Goal: Information Seeking & Learning: Check status

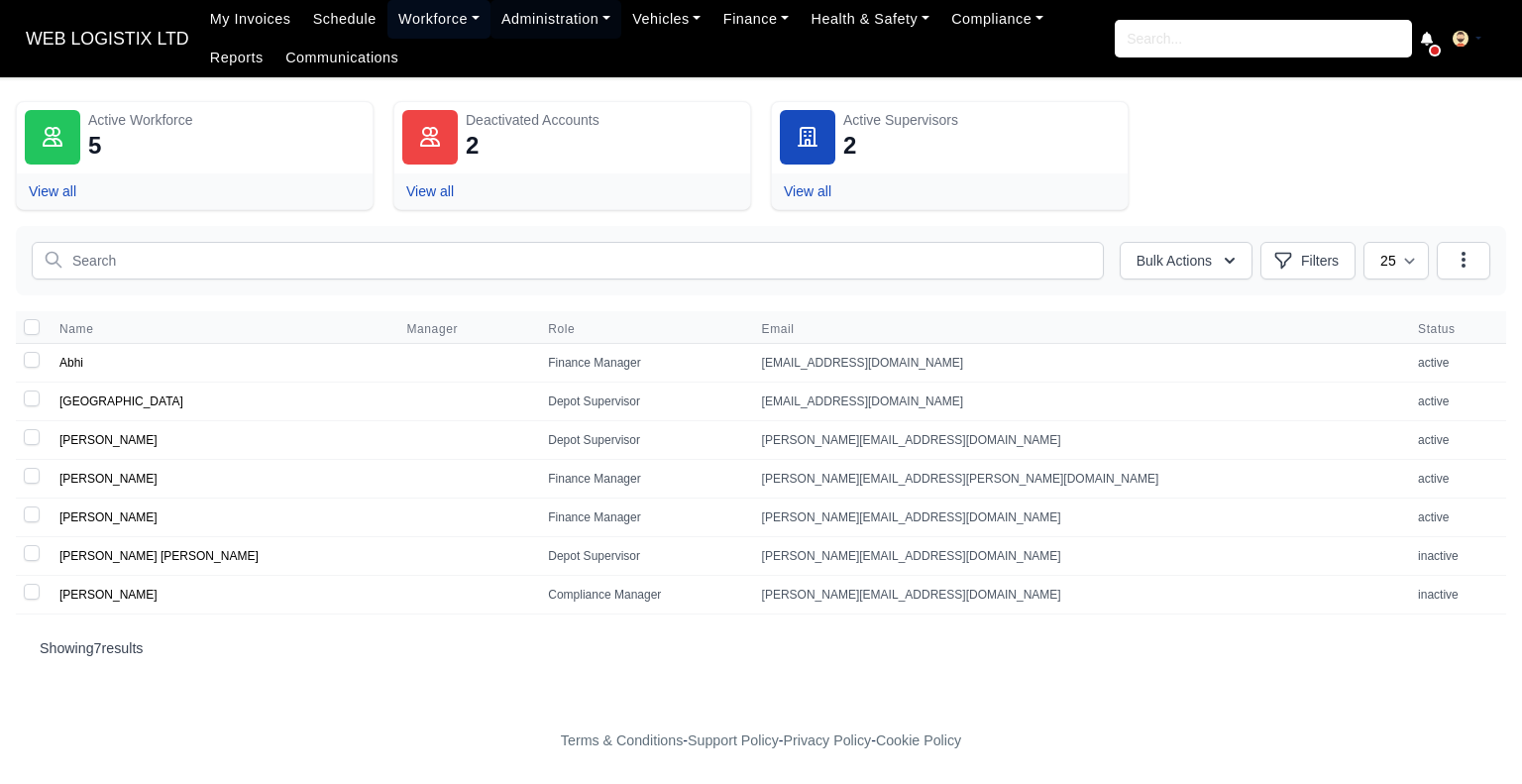
click at [426, 3] on link "Workforce" at bounding box center [439, 19] width 103 height 39
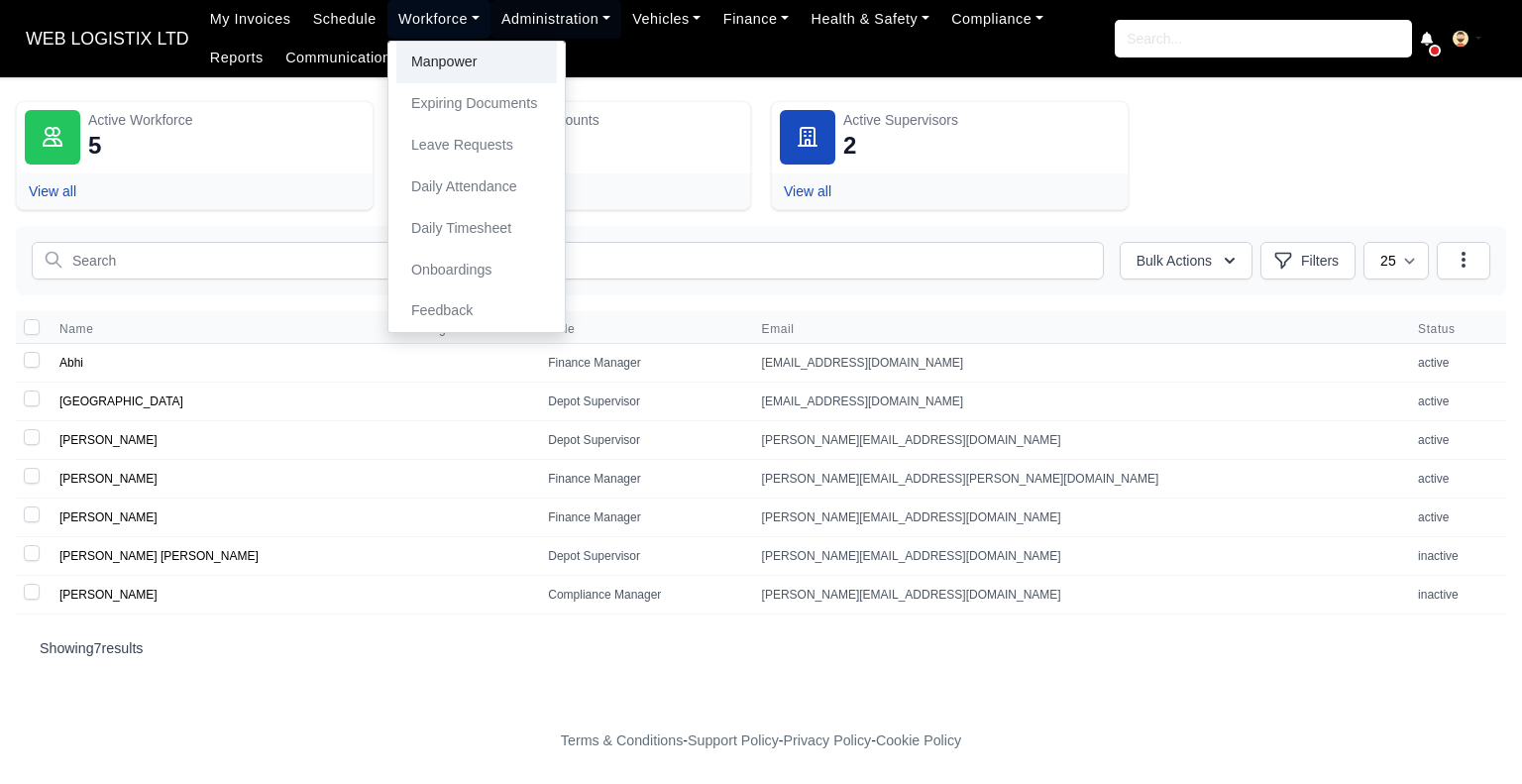
click at [469, 72] on link "Manpower" at bounding box center [477, 62] width 161 height 42
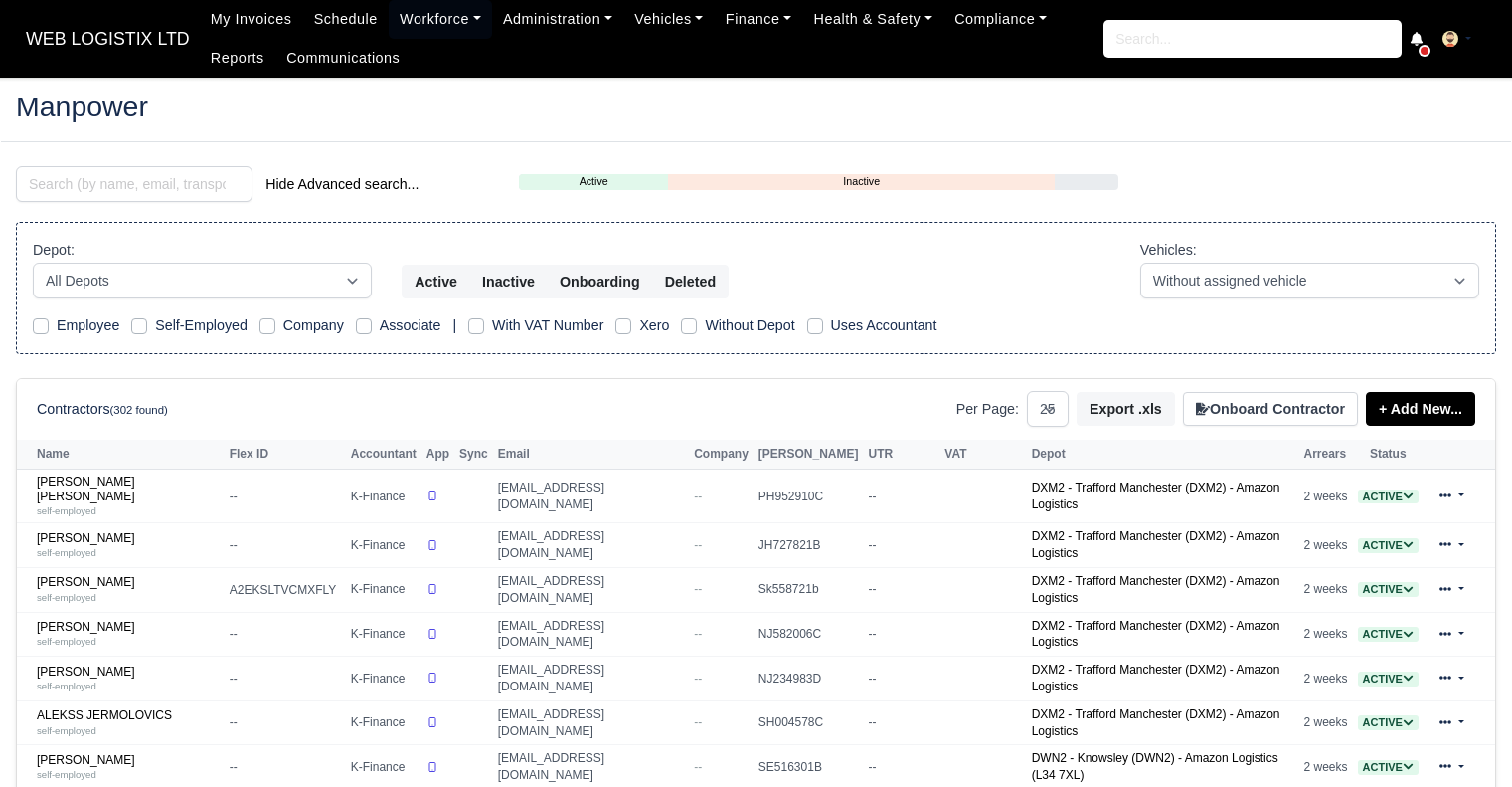
select select "25"
click at [239, 186] on input "search" at bounding box center [134, 184] width 237 height 36
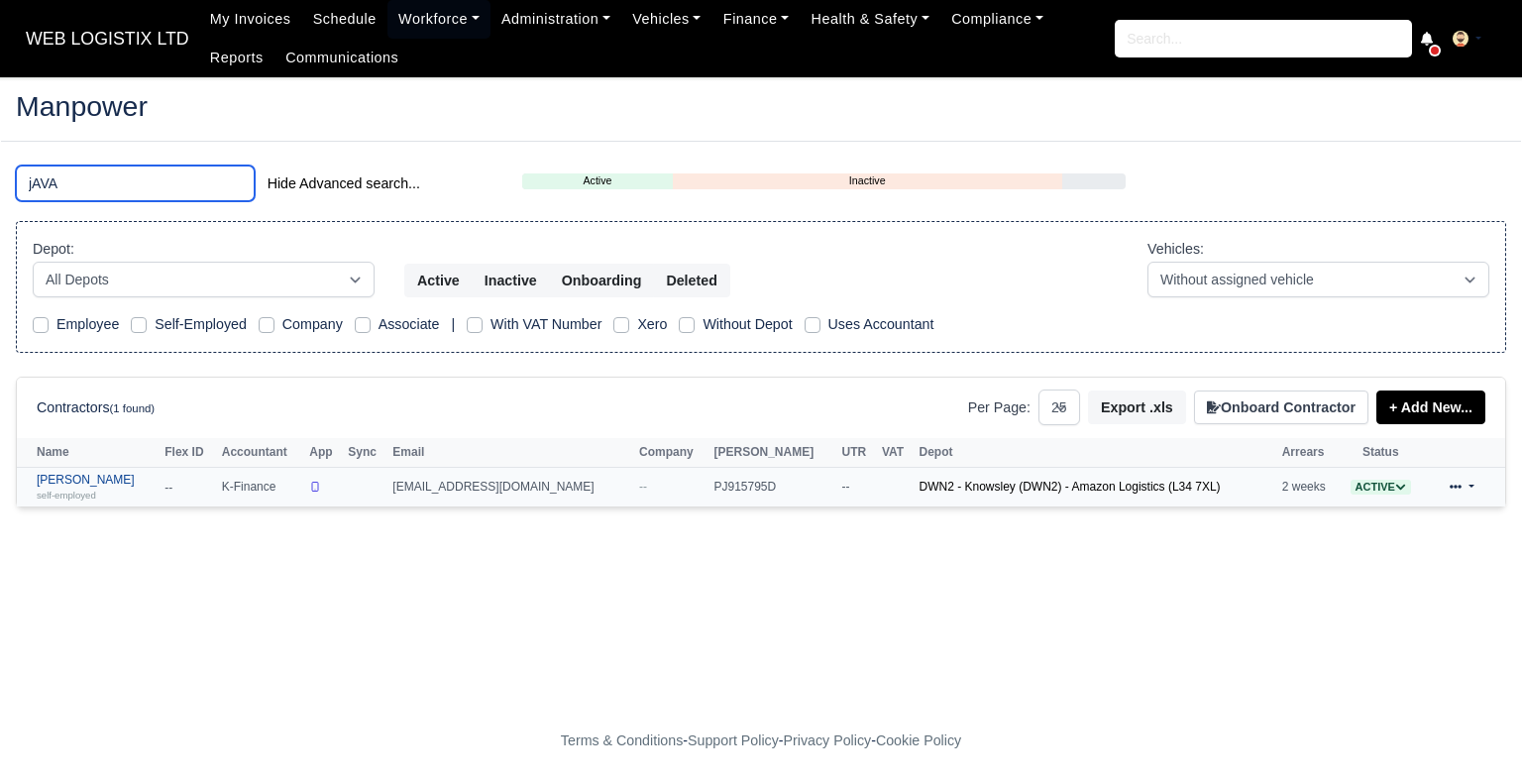
type input "jAVA"
click at [82, 483] on link "Javade Alam self-employed" at bounding box center [95, 487] width 118 height 29
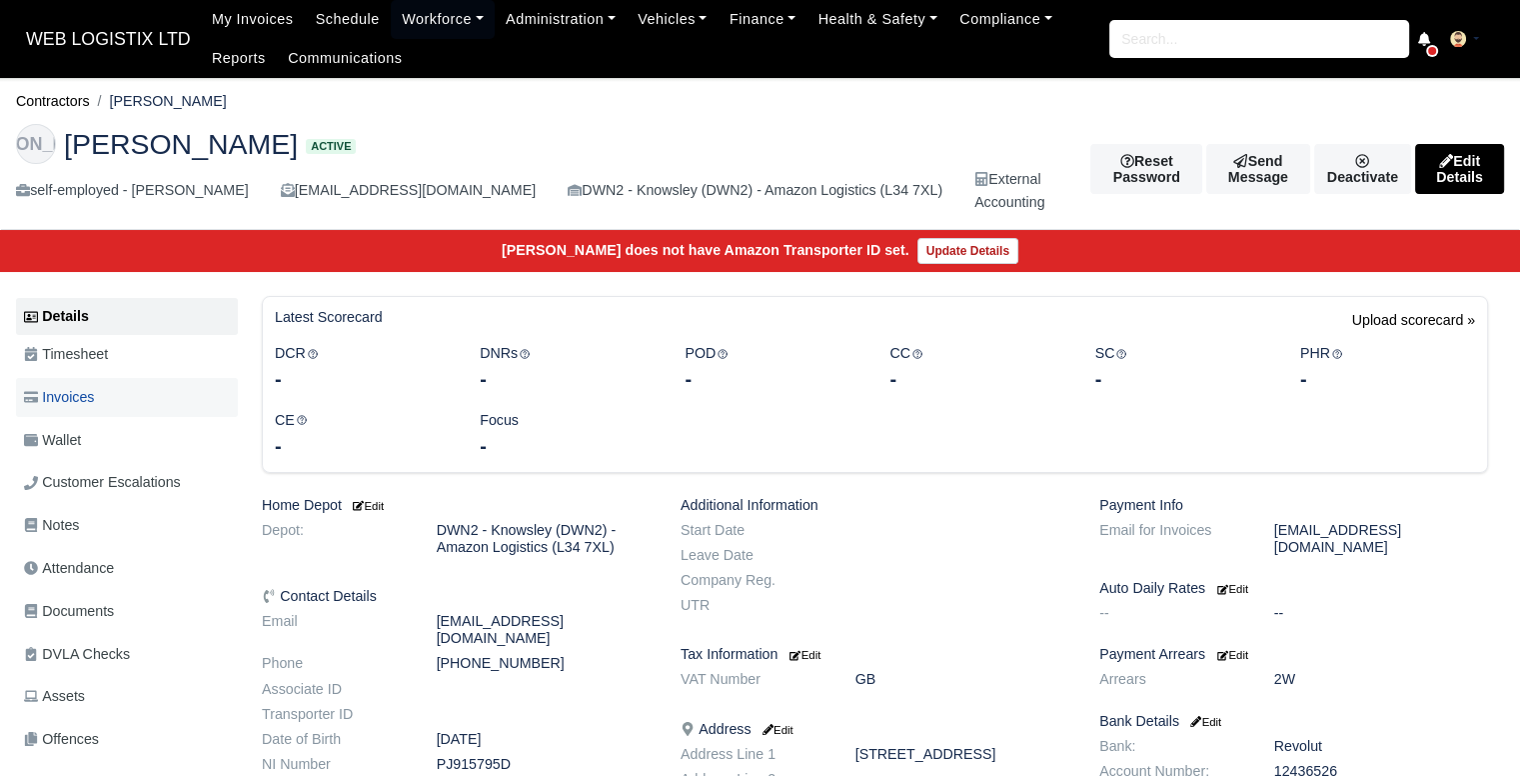
click at [72, 395] on span "Invoices" at bounding box center [59, 397] width 70 height 23
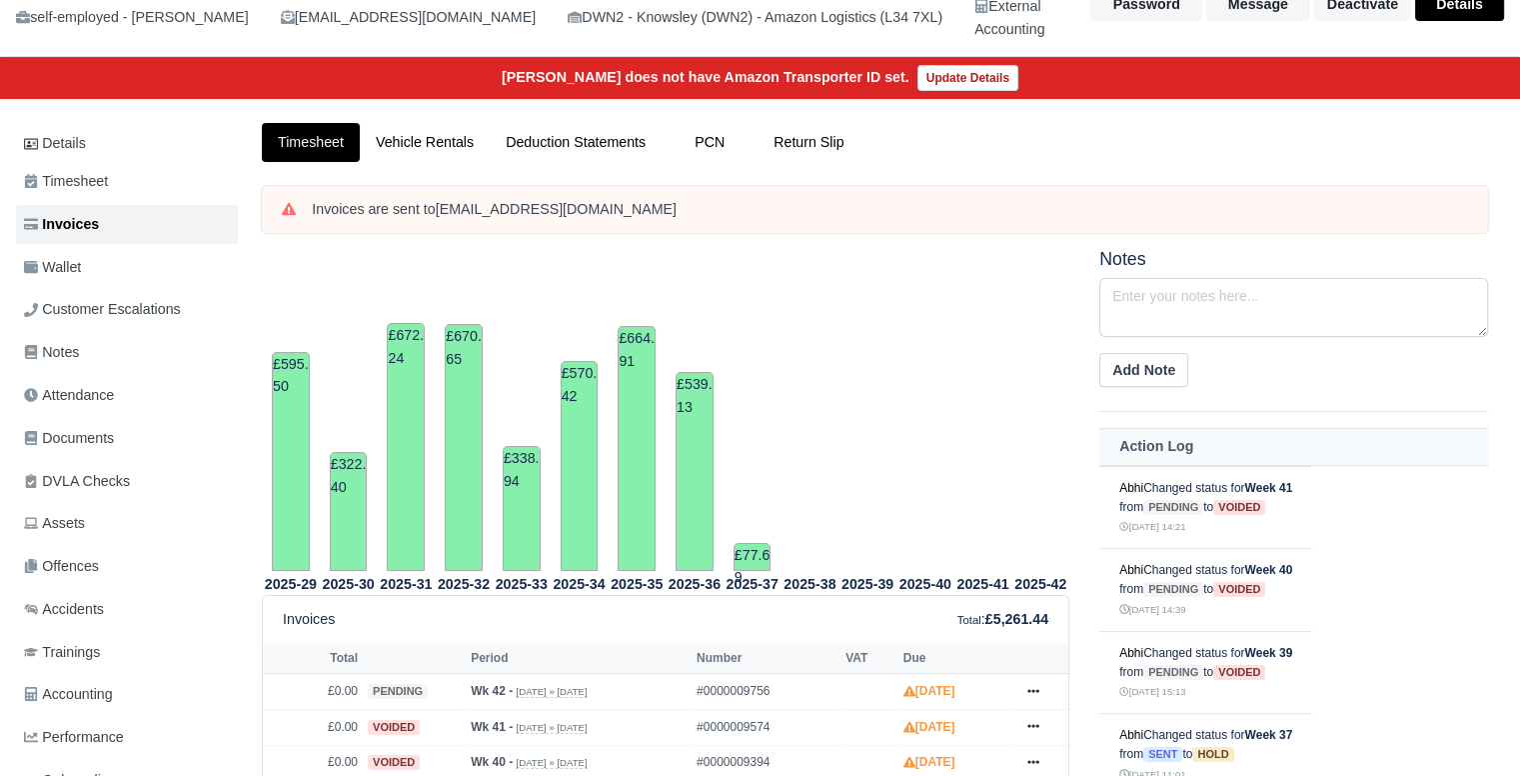
scroll to position [169, 0]
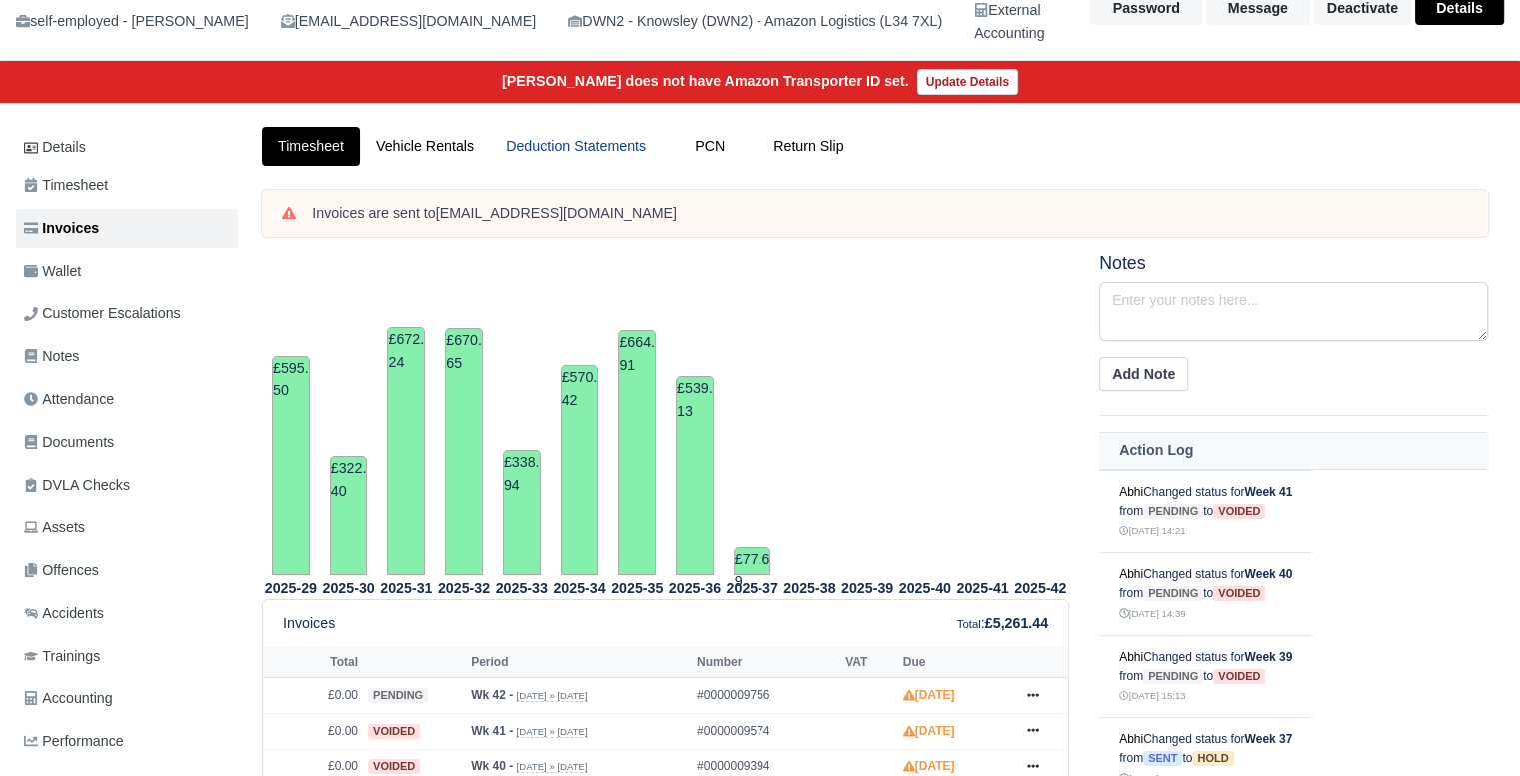
click at [532, 152] on link "Deduction Statements" at bounding box center [576, 146] width 172 height 39
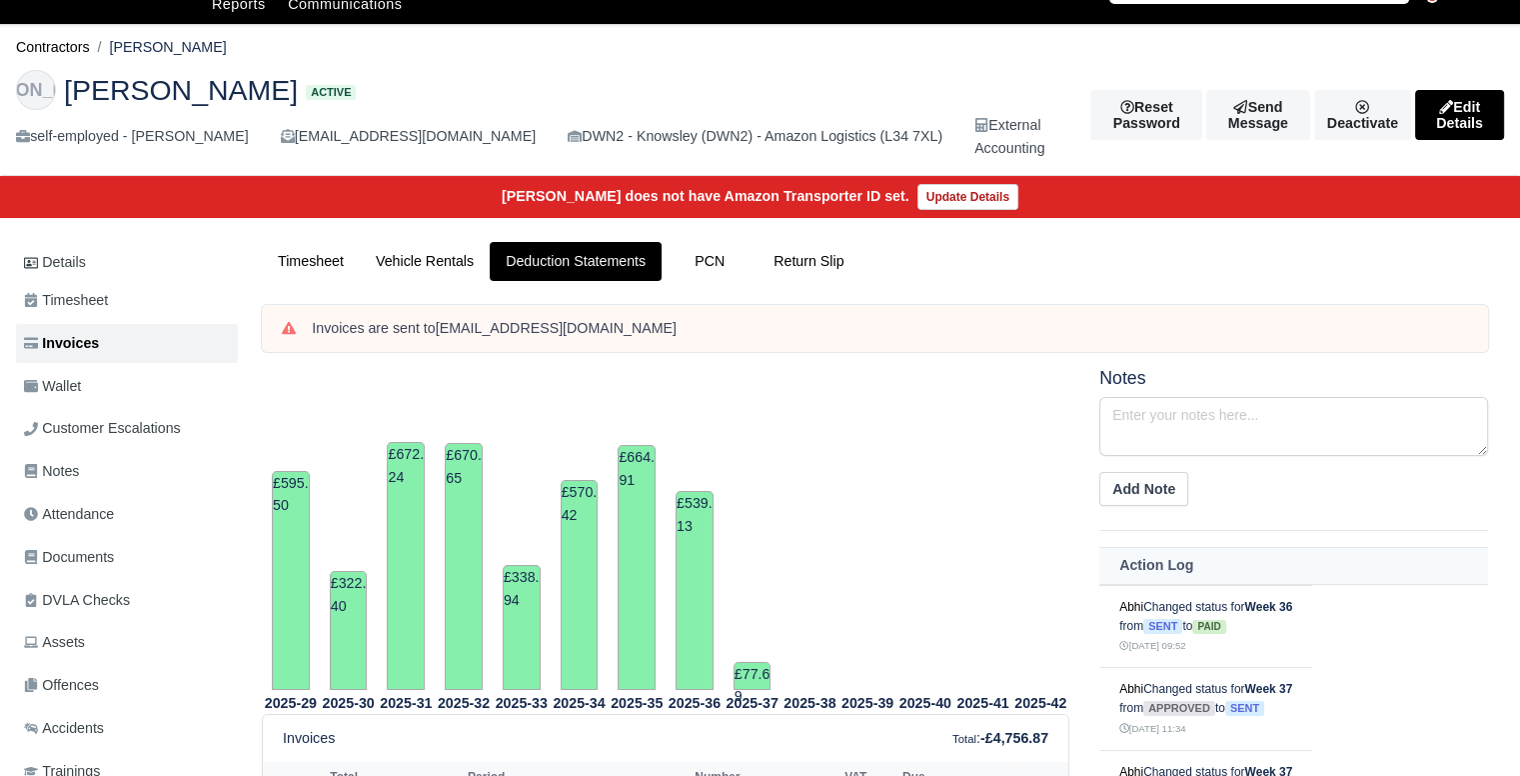
scroll to position [49, 0]
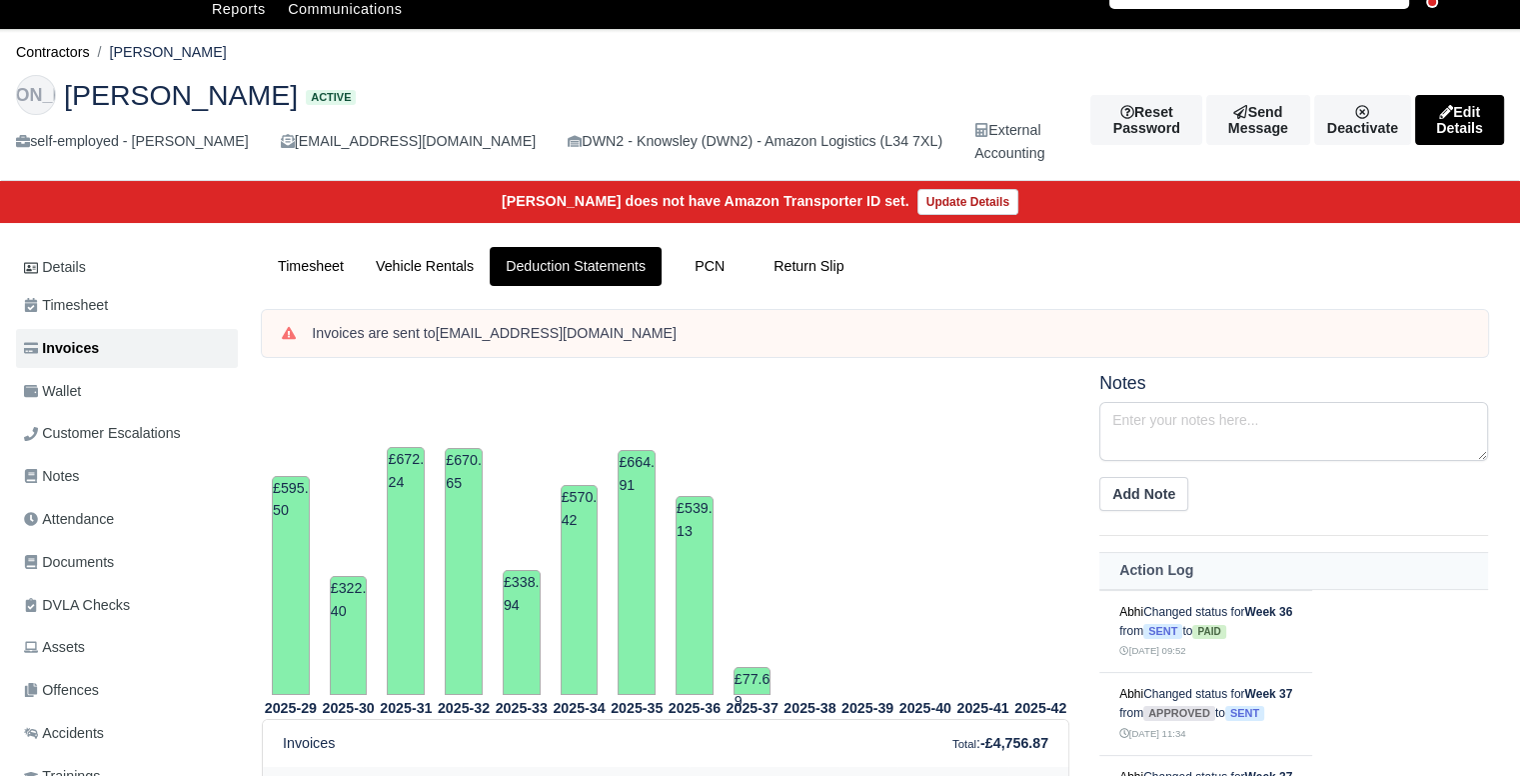
drag, startPoint x: 1534, startPoint y: 160, endPoint x: 1534, endPoint y: 186, distance: 26.0
click at [1519, 186] on html "WEB LOGISTIX LTD My Invoices Schedule Workforce Manpower Expiring Documents Lea…" at bounding box center [760, 339] width 1520 height 776
click at [204, 378] on link "Wallet" at bounding box center [127, 391] width 222 height 39
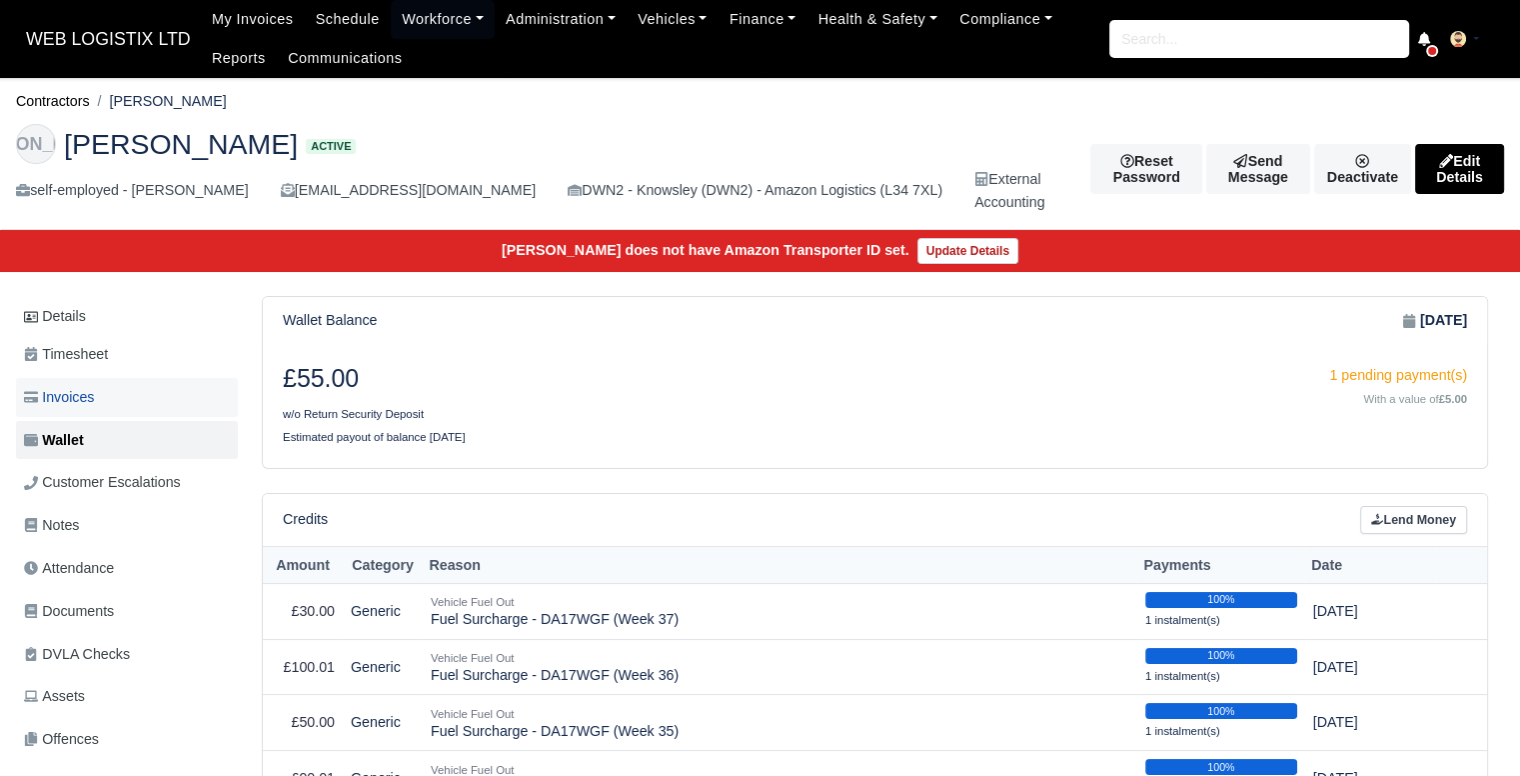
click at [125, 396] on link "Invoices" at bounding box center [127, 397] width 222 height 39
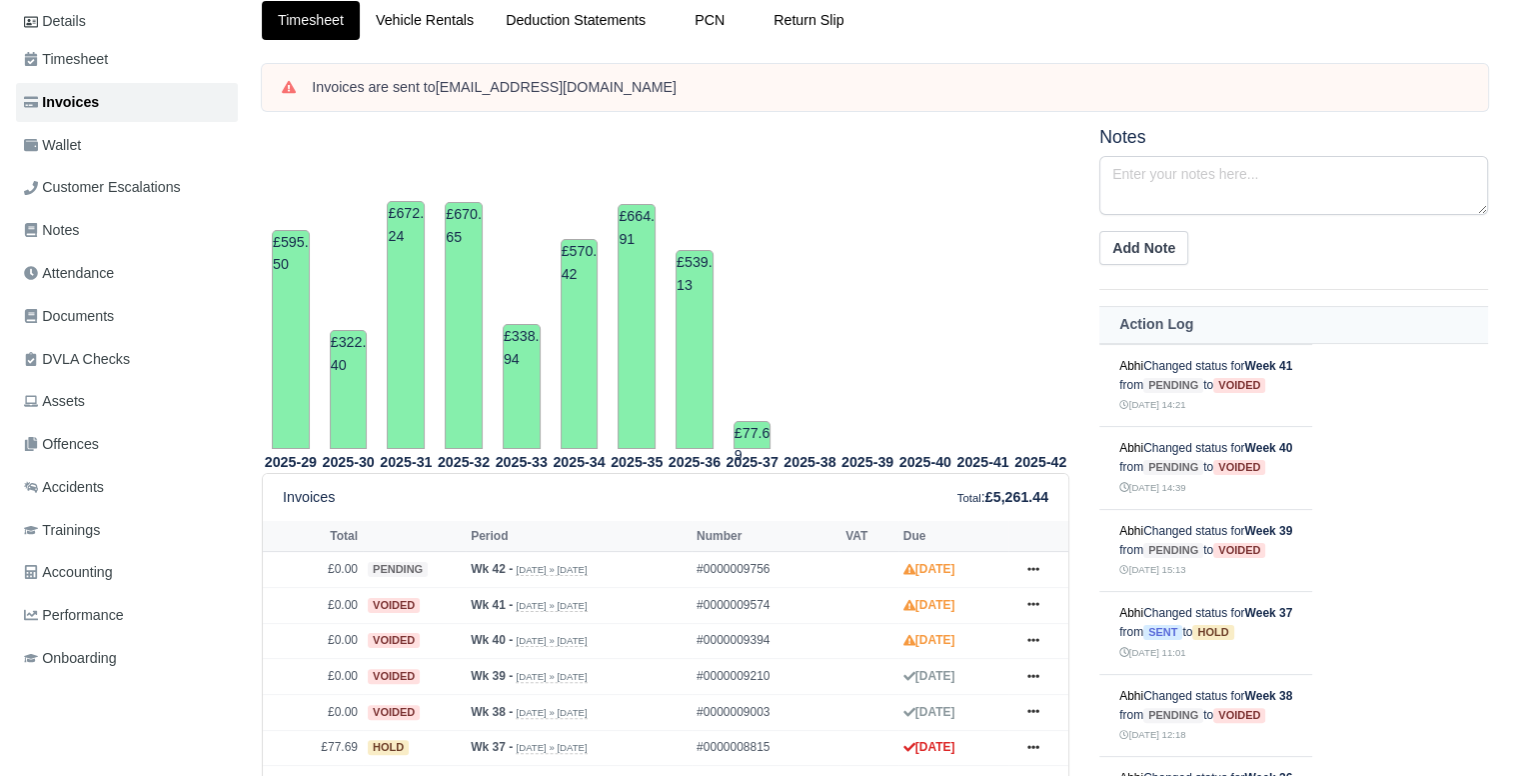
scroll to position [307, 0]
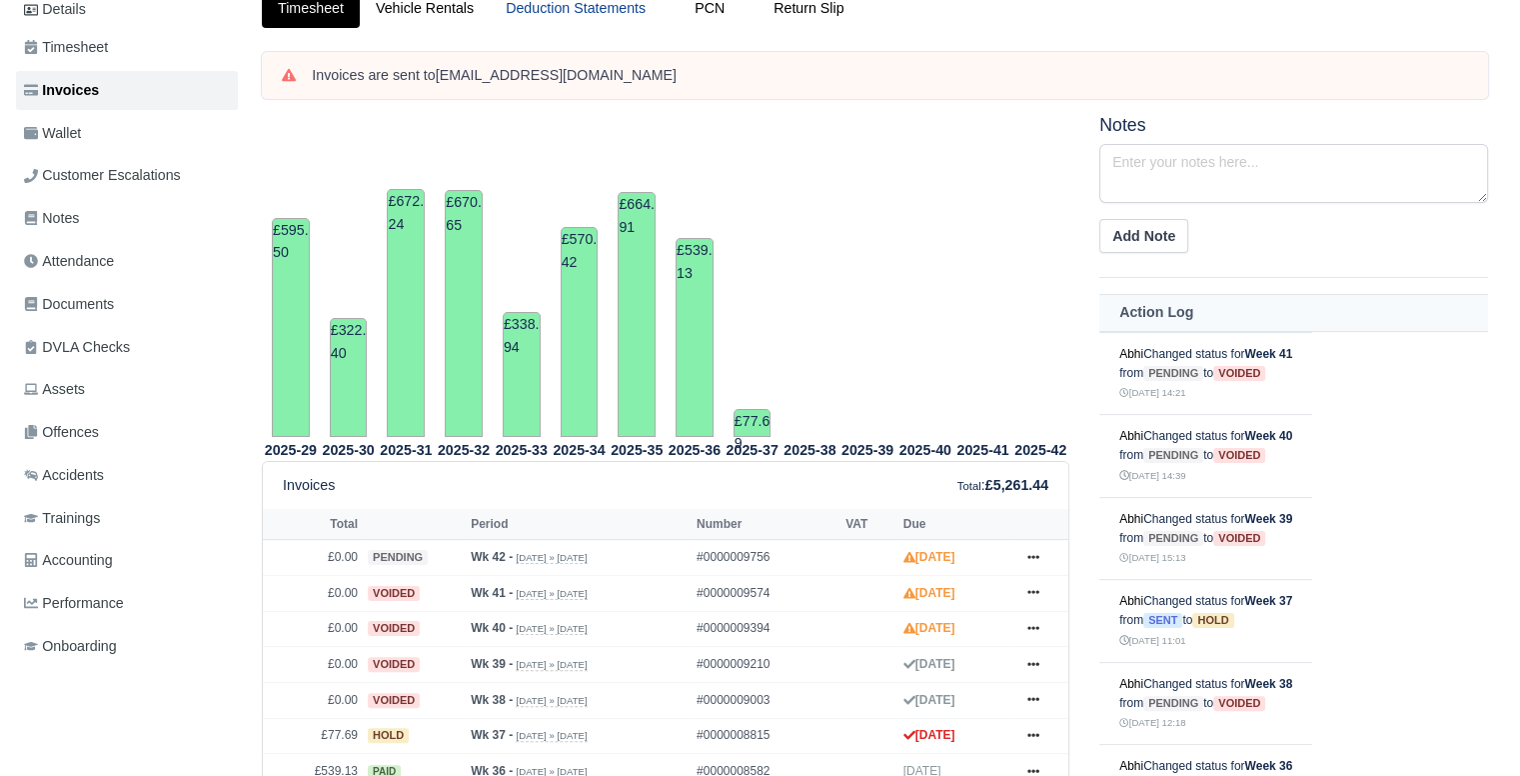
click at [622, 18] on link "Deduction Statements" at bounding box center [576, 8] width 172 height 39
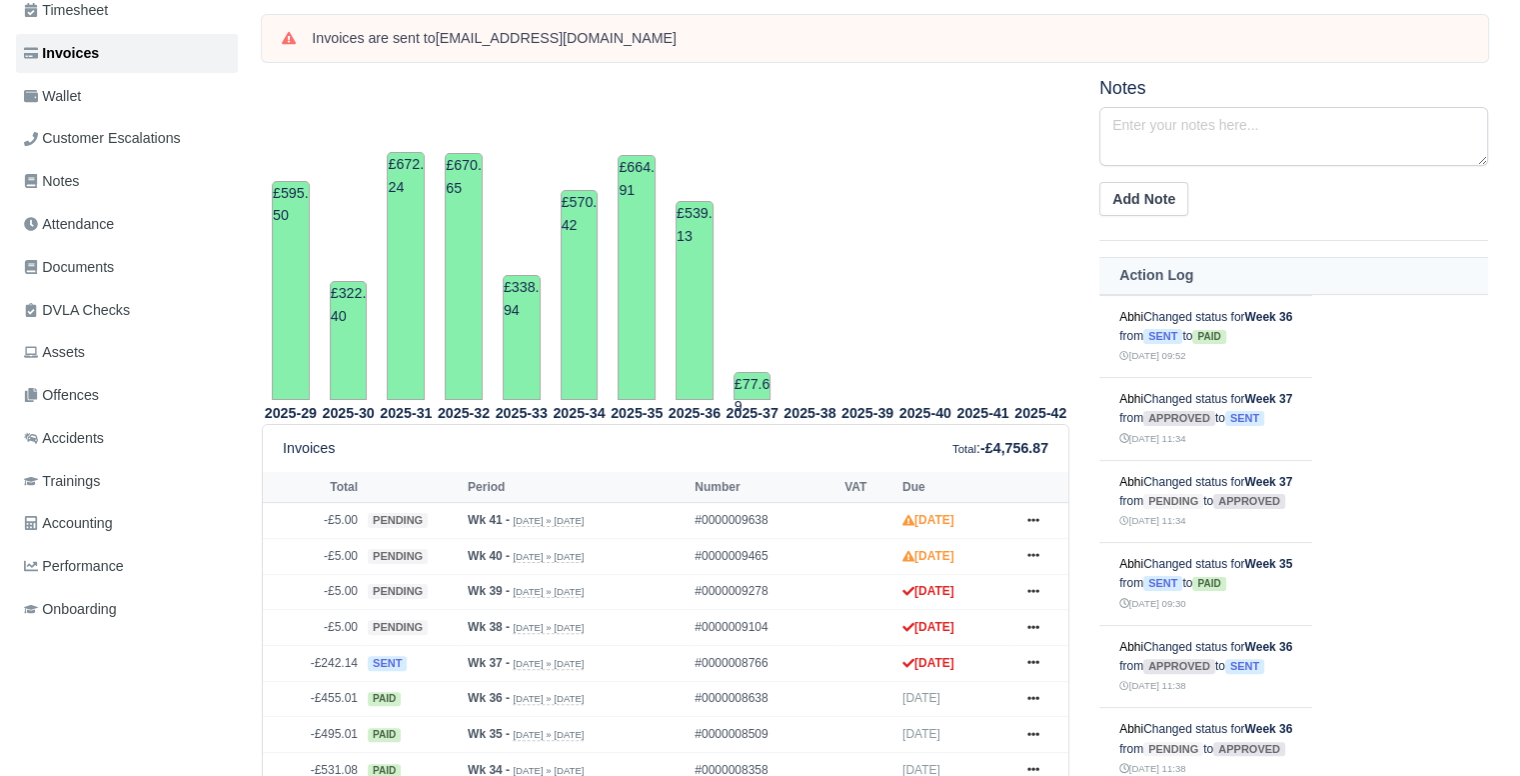
scroll to position [350, 0]
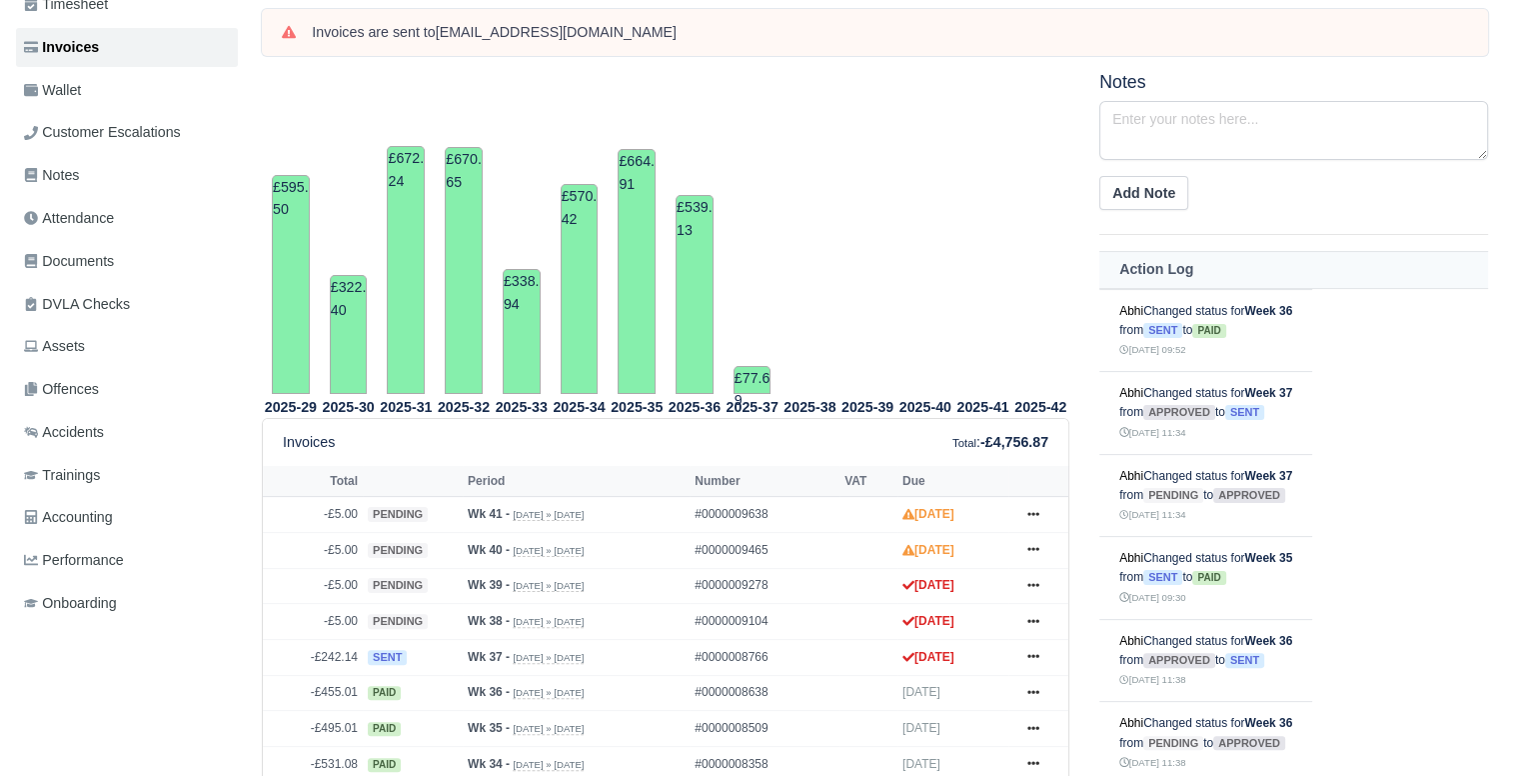
click at [1519, 321] on html "WEB LOGISTIX LTD My Invoices Schedule Workforce Manpower Expiring Documents Lea…" at bounding box center [760, 38] width 1520 height 776
click at [1033, 690] on icon at bounding box center [1033, 692] width 12 height 4
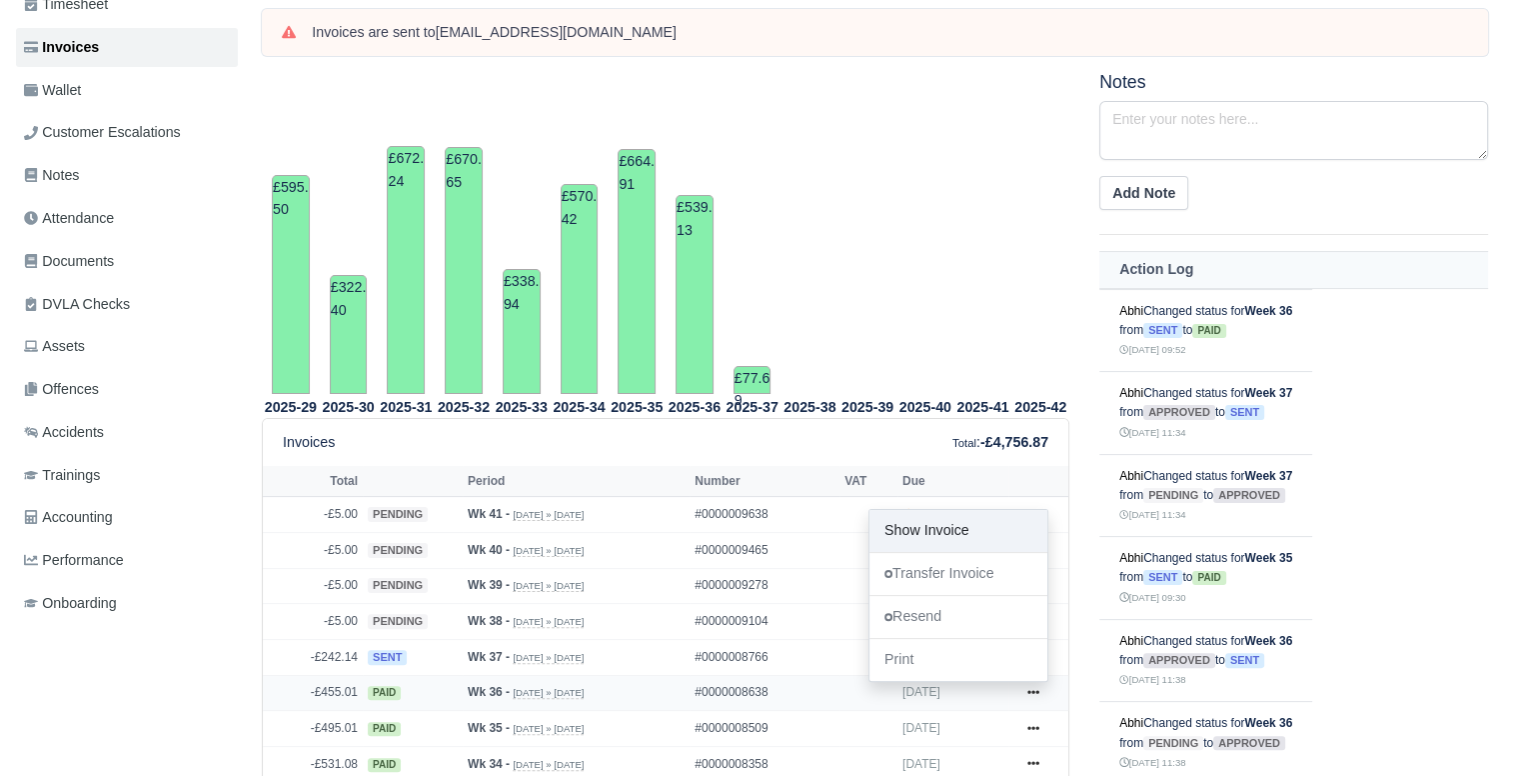
click at [978, 517] on link "Show Invoice" at bounding box center [959, 531] width 178 height 42
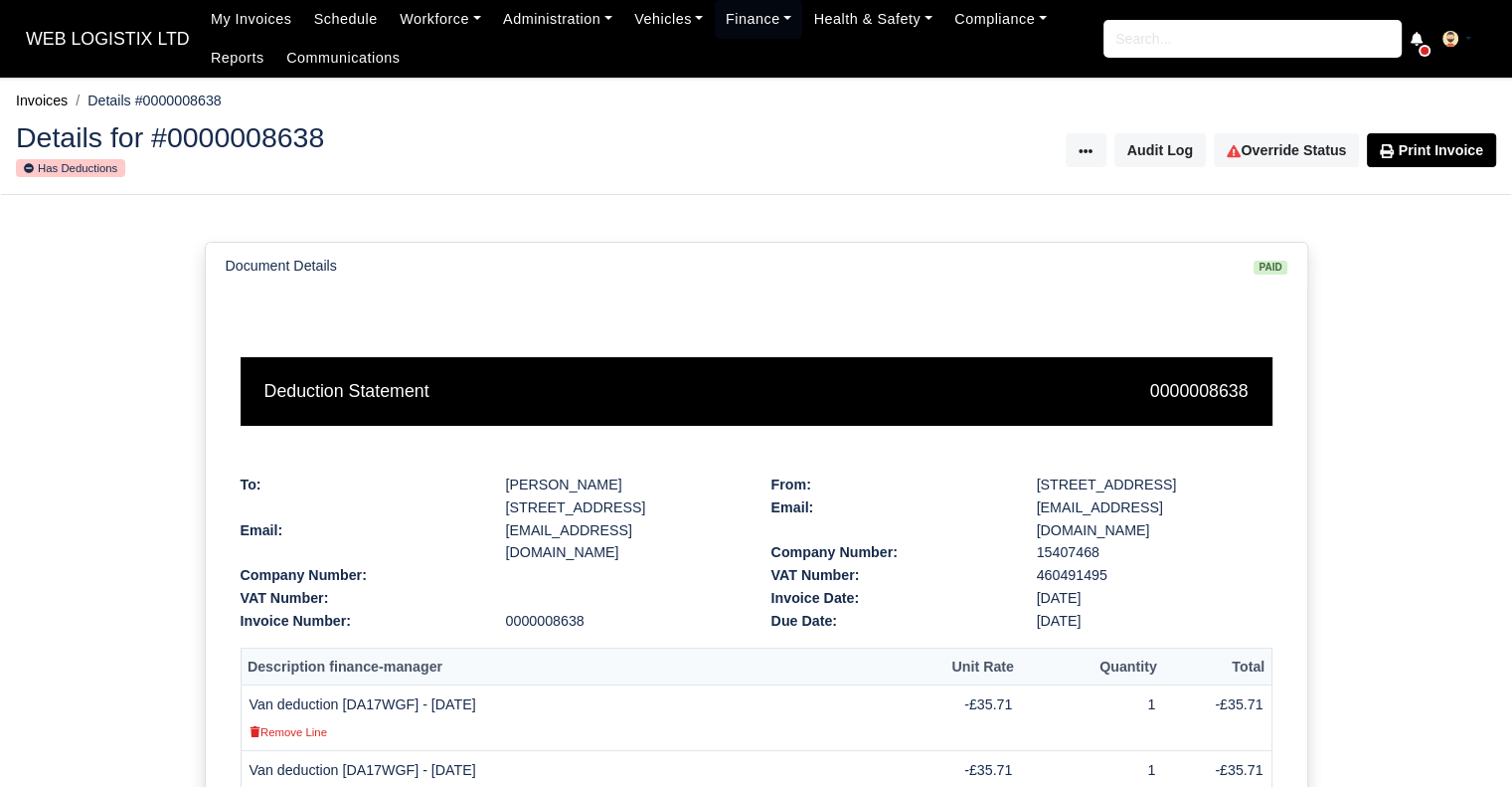
click at [1499, 206] on div at bounding box center [756, 206] width 1512 height 23
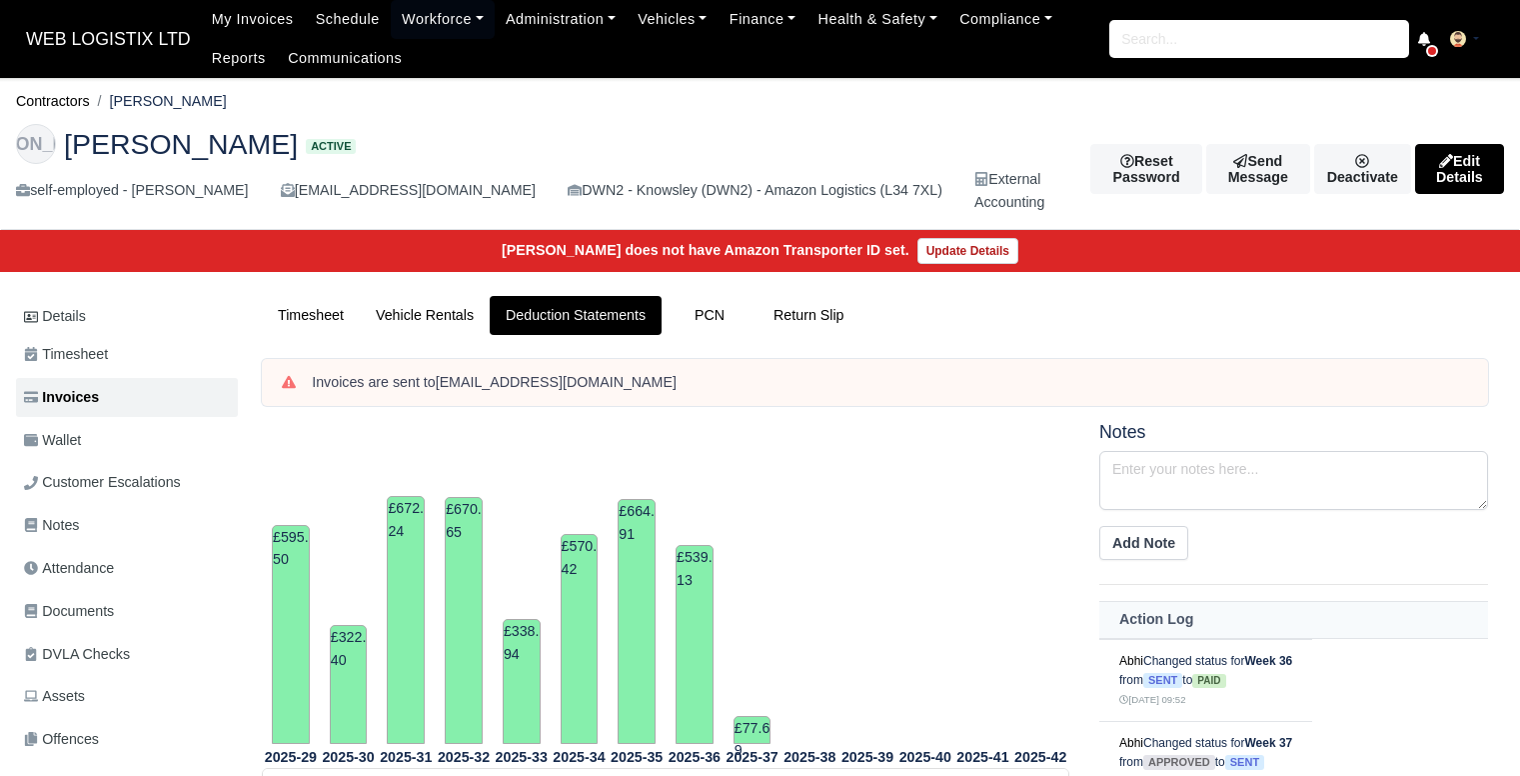
scroll to position [350, 0]
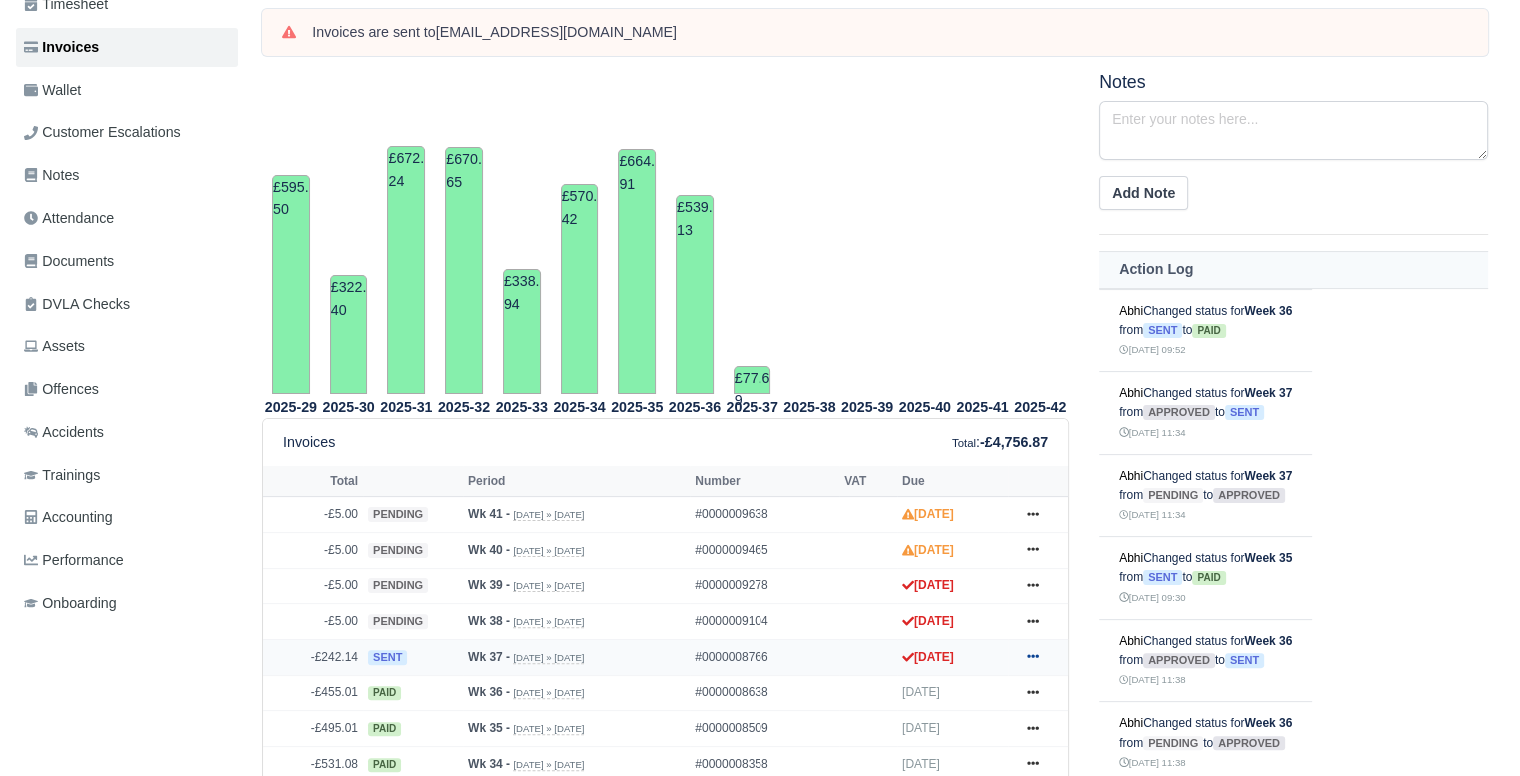
click at [1037, 650] on icon at bounding box center [1033, 656] width 12 height 12
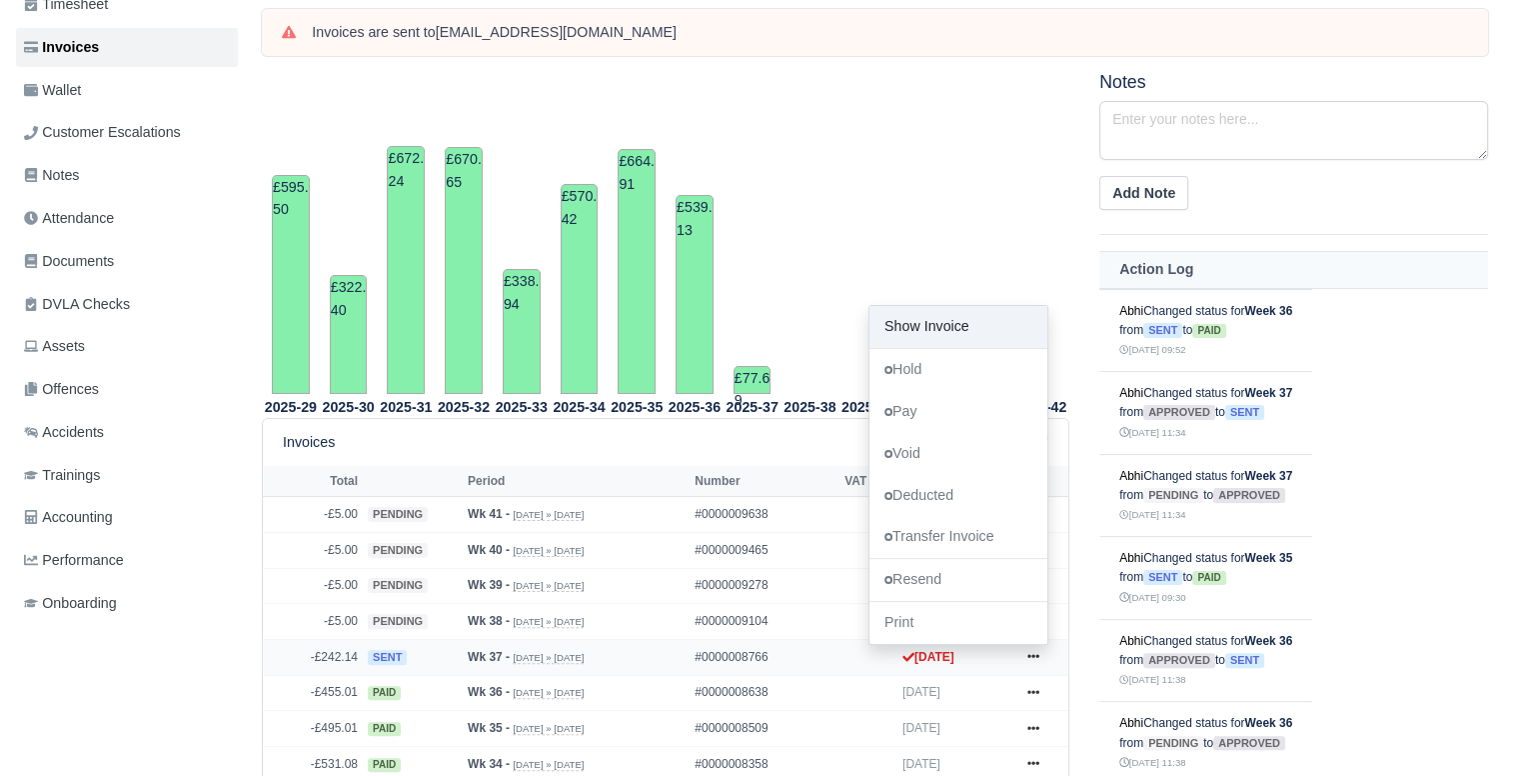
click at [1010, 317] on link "Show Invoice" at bounding box center [959, 327] width 178 height 42
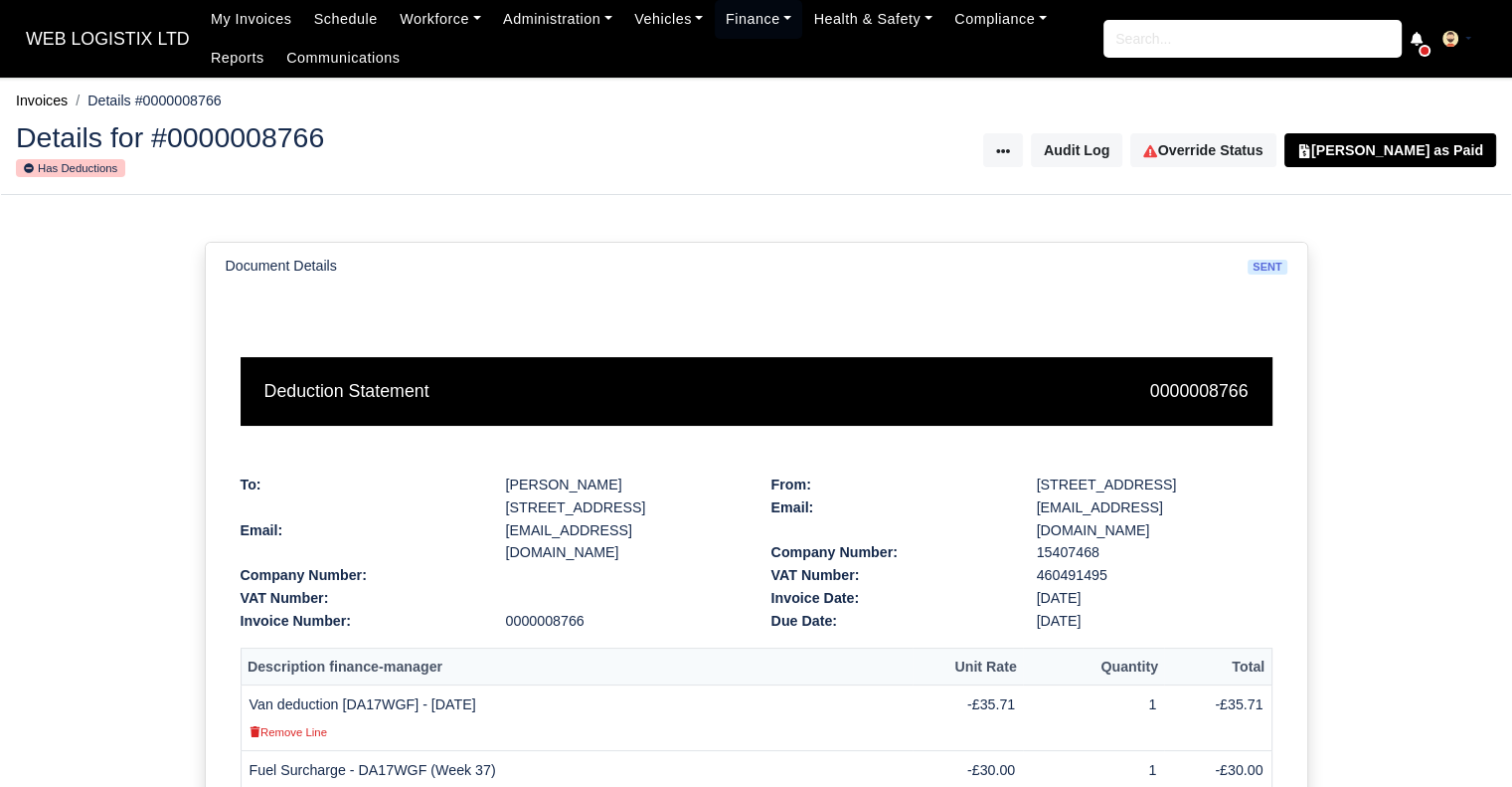
drag, startPoint x: 1523, startPoint y: 257, endPoint x: 1490, endPoint y: 167, distance: 95.9
click at [1490, 167] on html "WEB LOGISTIX LTD My Invoices Schedule Workforce Manpower Expiring Documents Lea…" at bounding box center [756, 393] width 1512 height 787
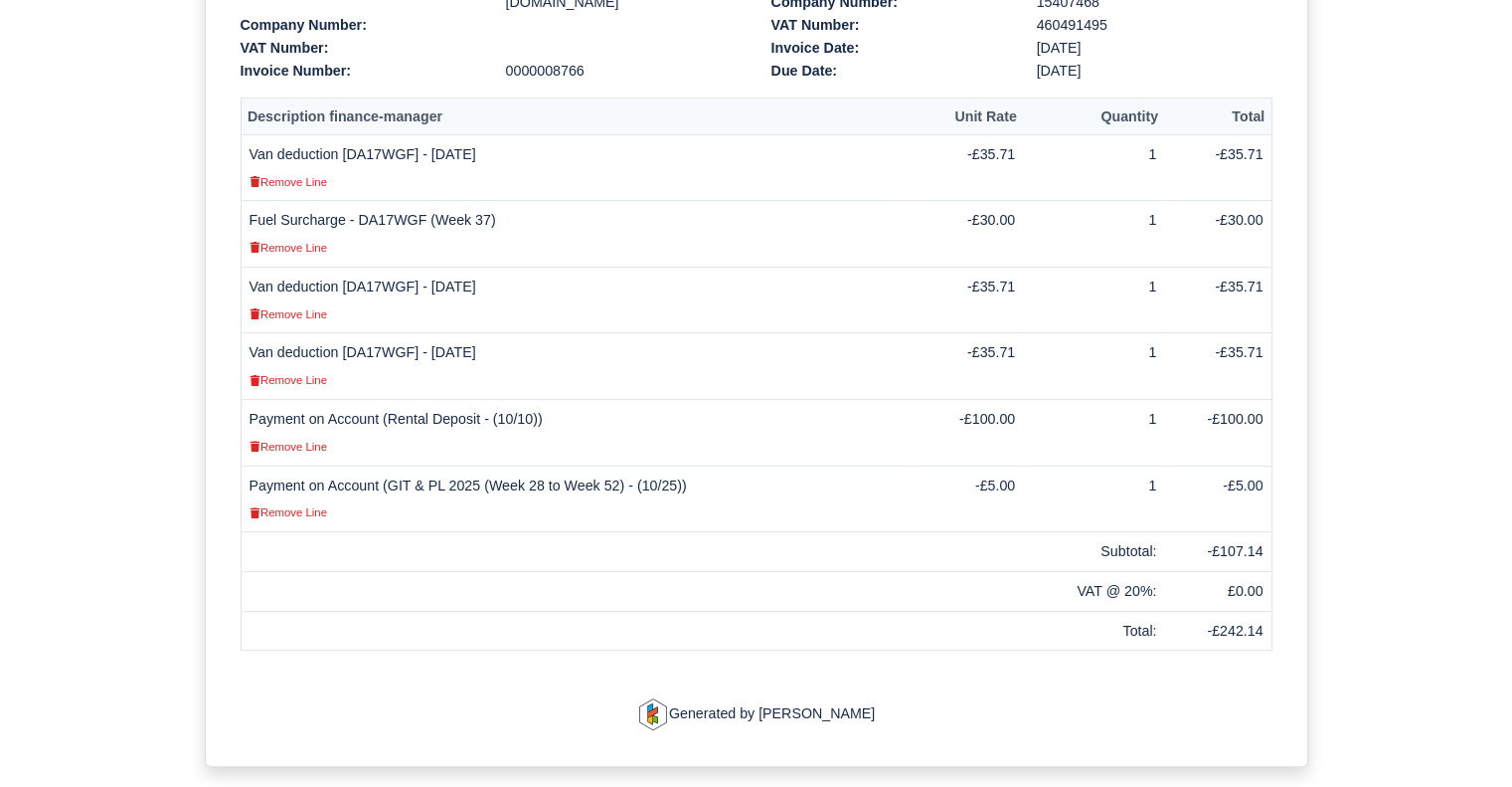
scroll to position [540, 0]
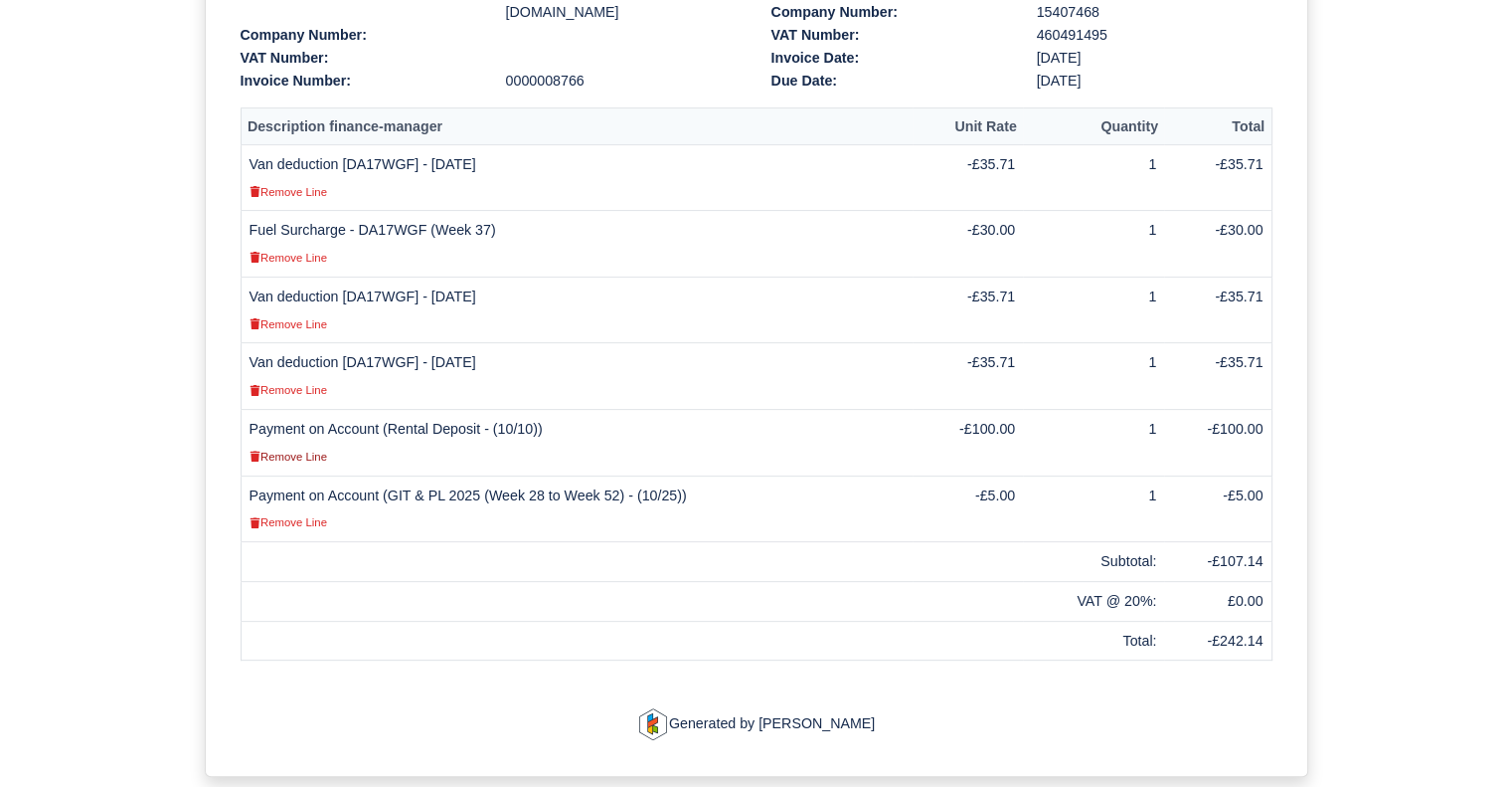
drag, startPoint x: 285, startPoint y: 449, endPoint x: 838, endPoint y: 61, distance: 675.5
click at [285, 451] on small "Remove Line" at bounding box center [288, 457] width 78 height 12
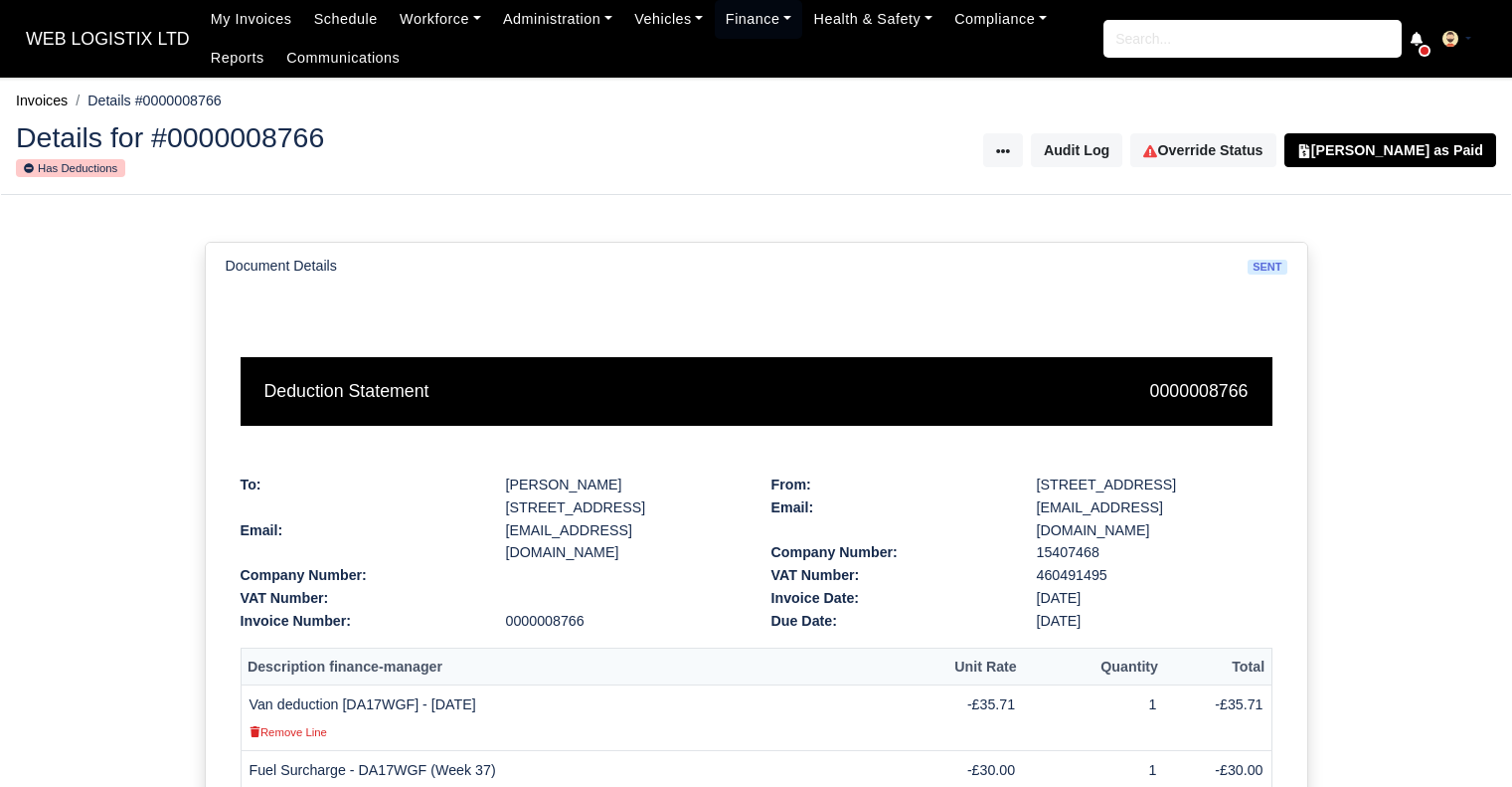
scroll to position [540, 0]
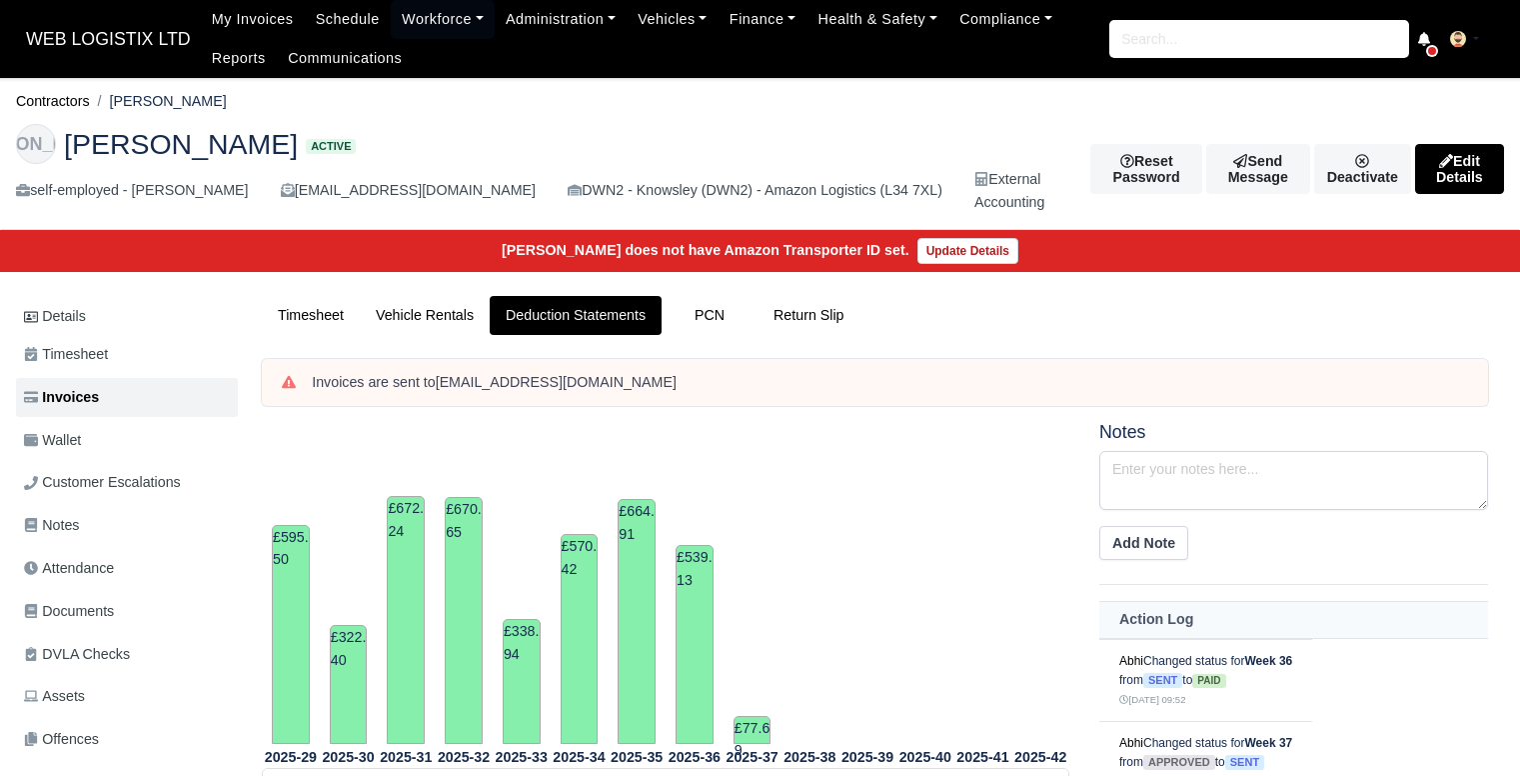
scroll to position [350, 0]
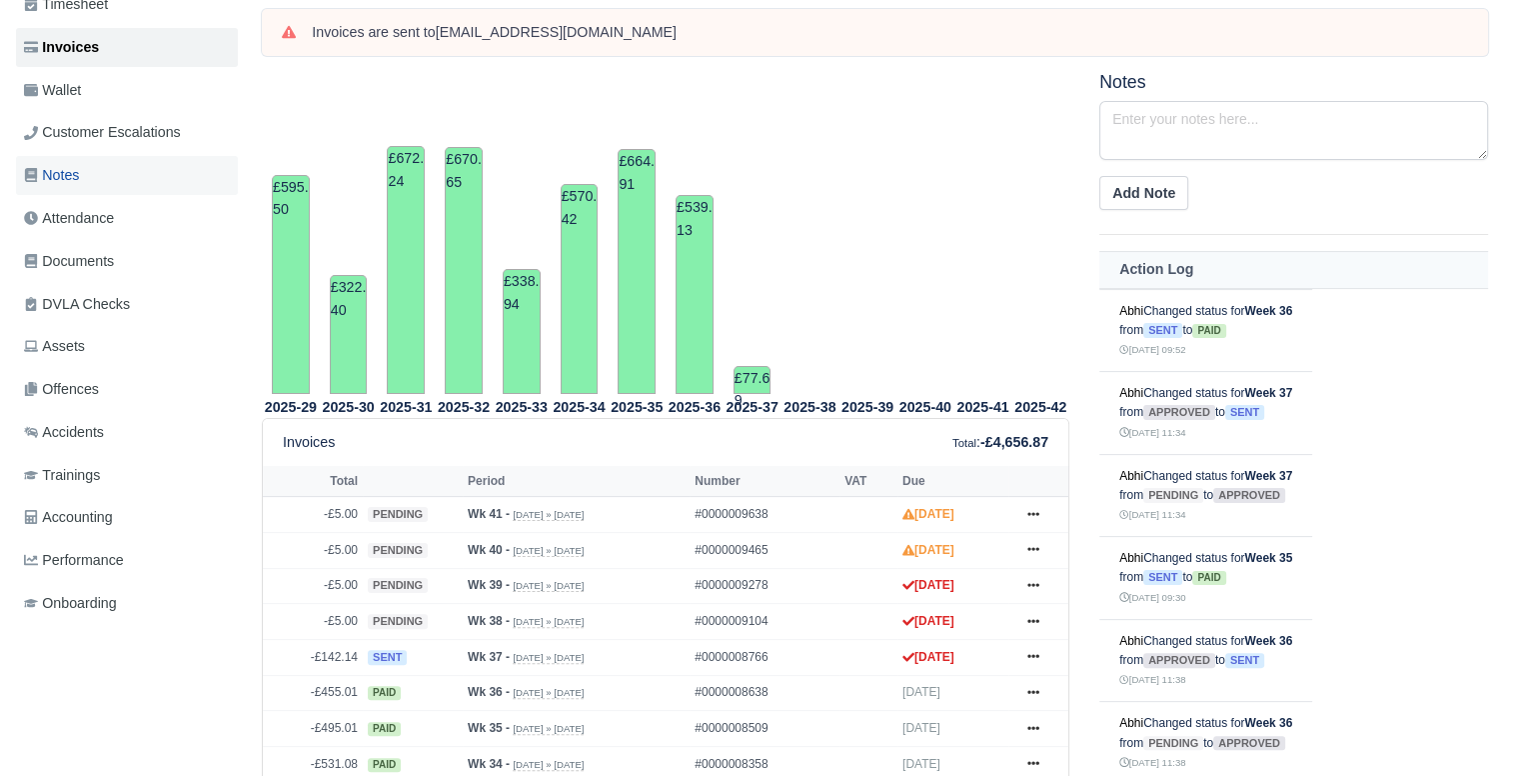
click at [120, 175] on link "Notes" at bounding box center [127, 175] width 222 height 39
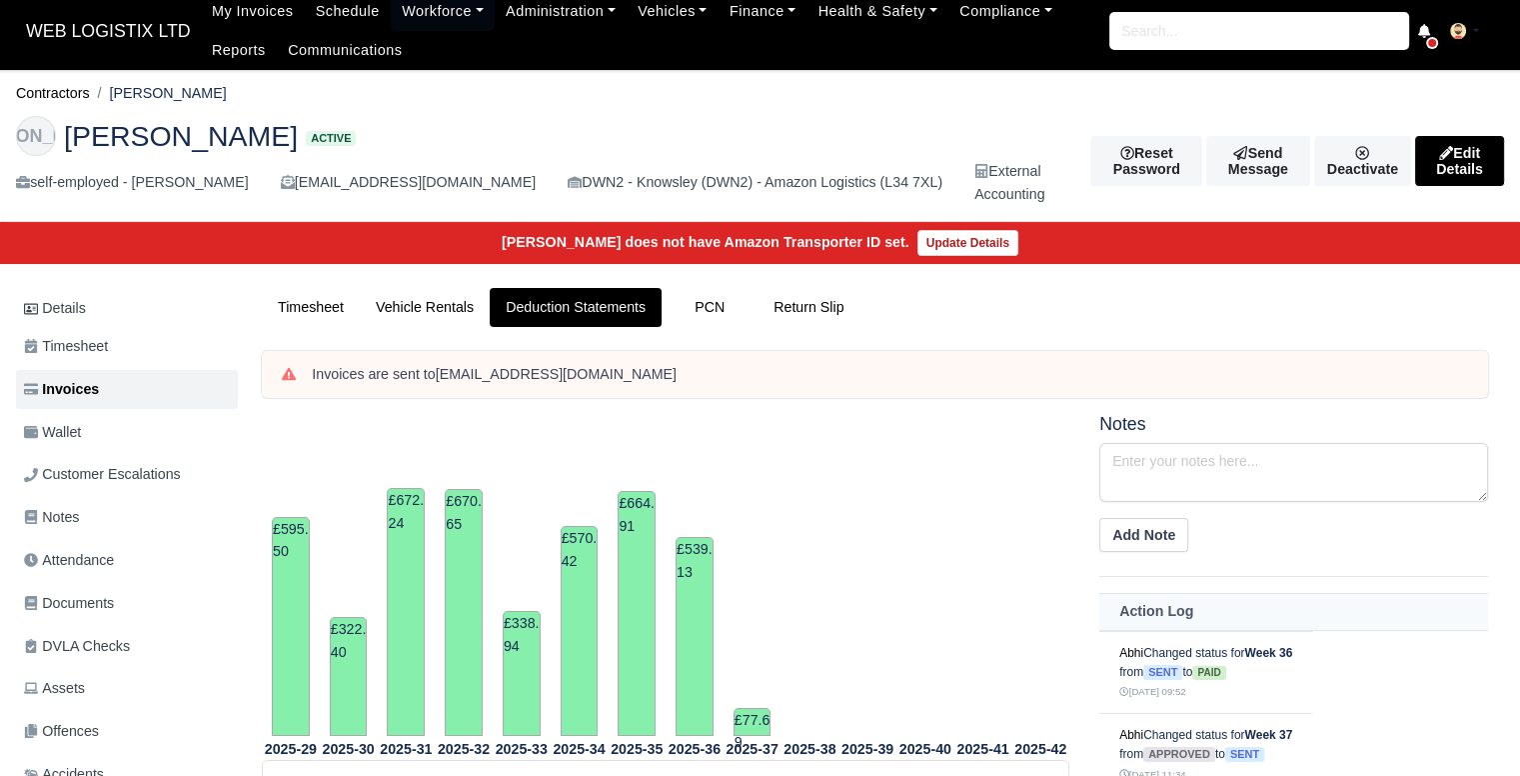
scroll to position [12, 0]
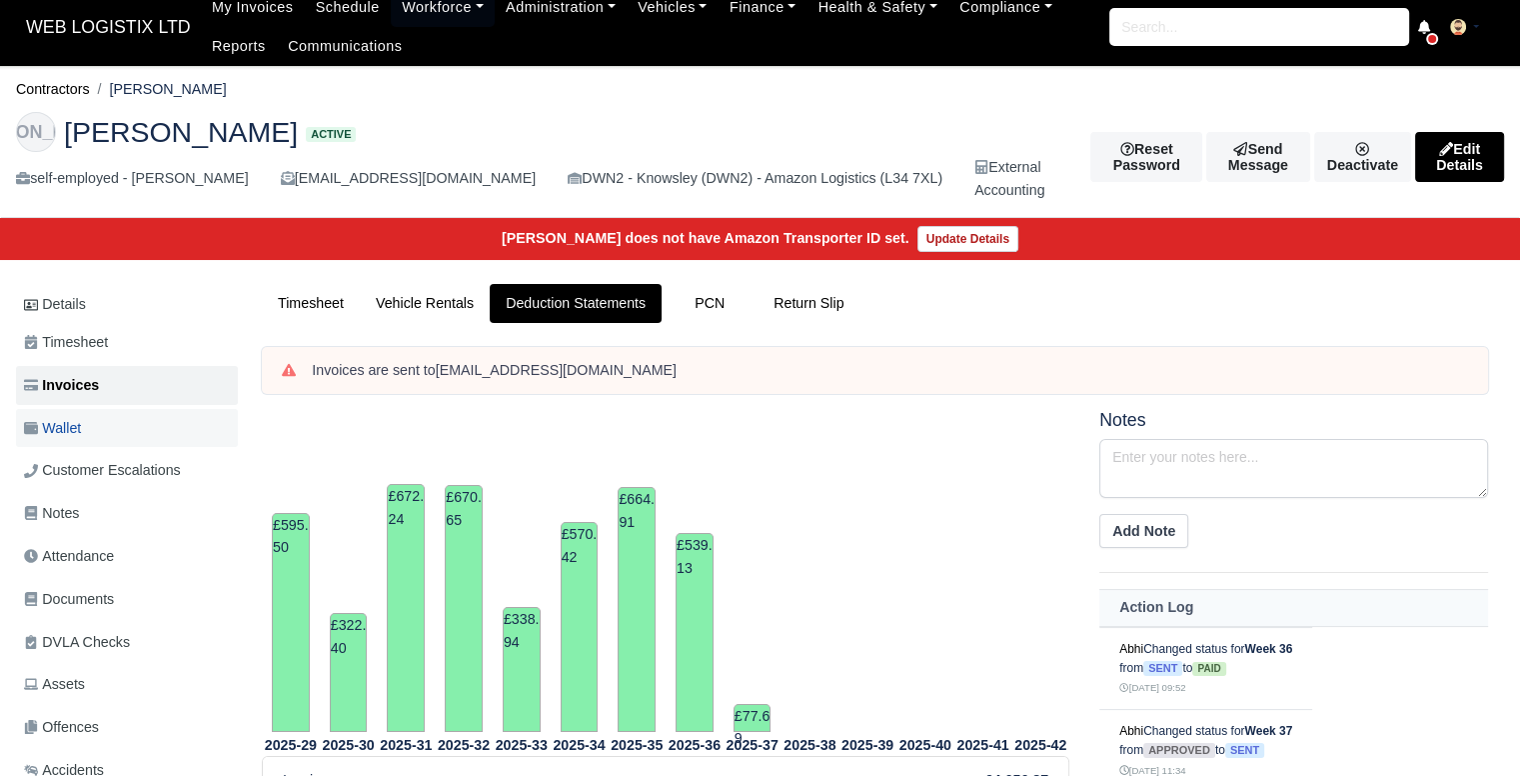
click at [81, 424] on span "Wallet" at bounding box center [52, 428] width 57 height 23
